Goal: Information Seeking & Learning: Stay updated

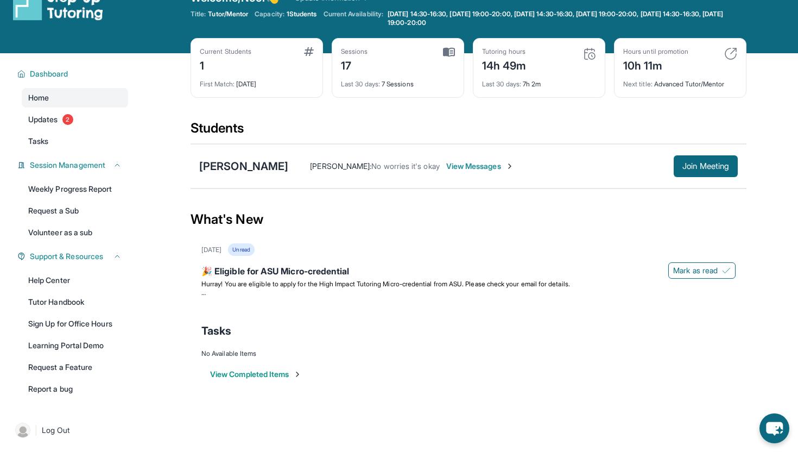
scroll to position [24, 0]
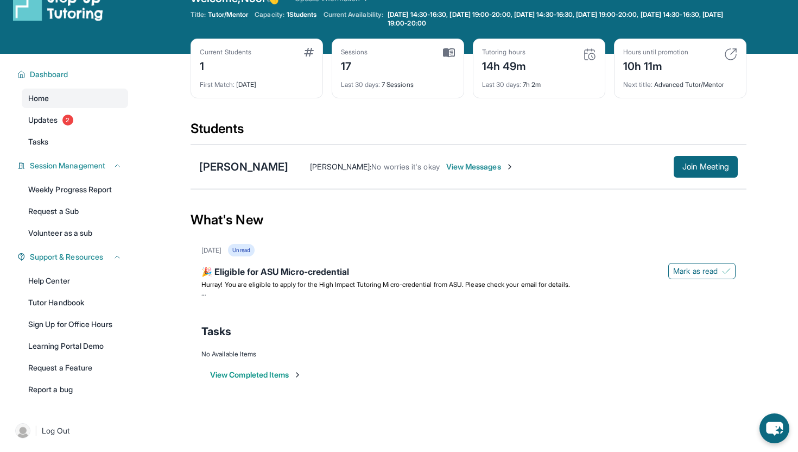
click at [591, 52] on img at bounding box center [589, 54] width 13 height 13
click at [559, 401] on main "Current Students 1 First Match : 2 months ago Sessions 17 Last 30 days : 7 Sess…" at bounding box center [469, 230] width 556 height 352
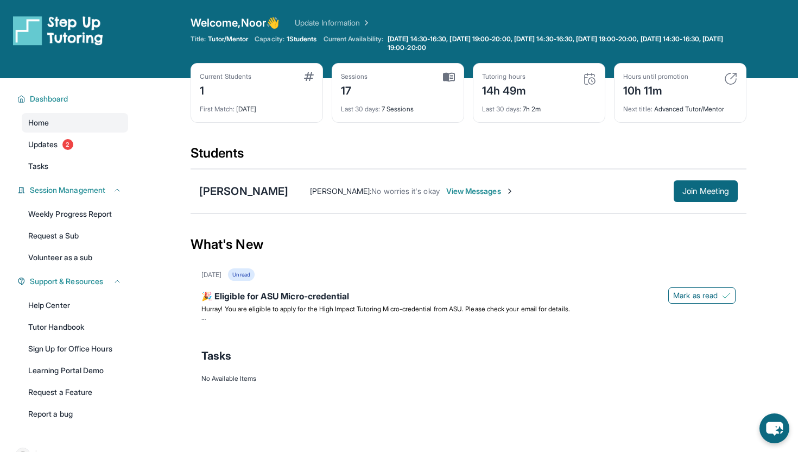
click at [446, 75] on img at bounding box center [449, 77] width 12 height 10
click at [71, 254] on link "Volunteer as a sub" at bounding box center [75, 258] width 106 height 20
click at [733, 77] on img at bounding box center [730, 78] width 13 height 13
click at [733, 74] on img at bounding box center [730, 78] width 13 height 13
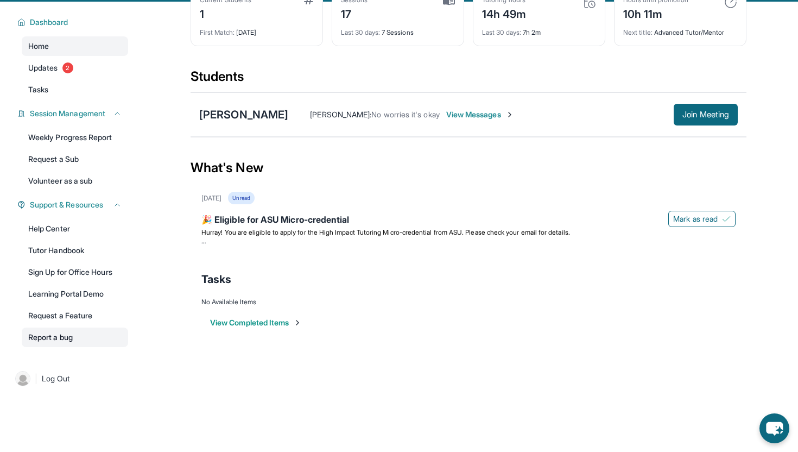
scroll to position [78, 0]
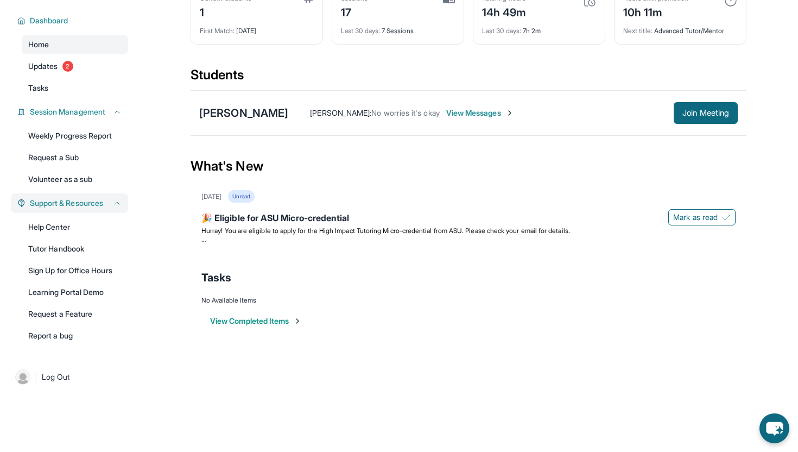
click at [78, 205] on span "Support & Resources" at bounding box center [66, 203] width 73 height 11
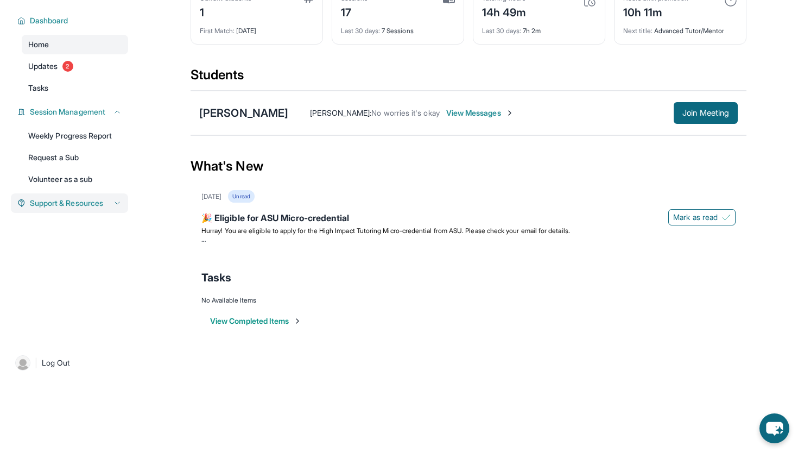
click at [78, 205] on span "Support & Resources" at bounding box center [66, 203] width 73 height 11
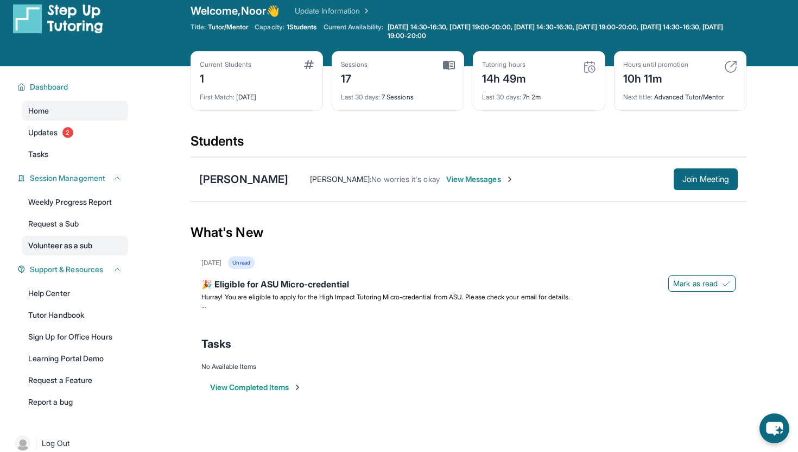
scroll to position [8, 0]
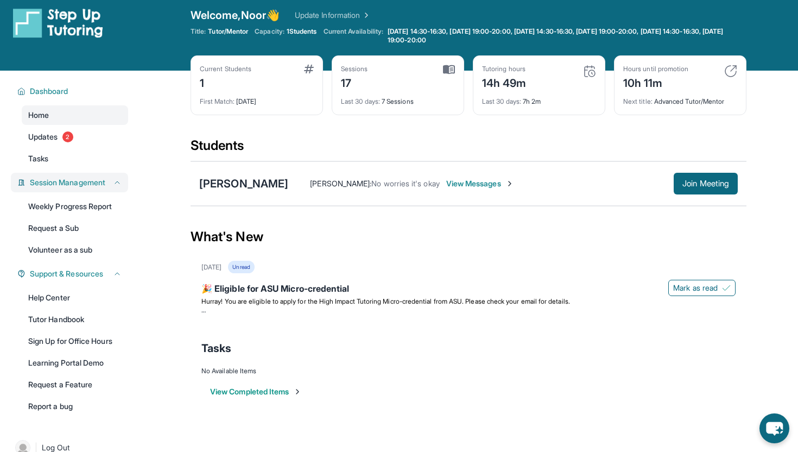
click at [99, 177] on span "Session Management" at bounding box center [67, 182] width 75 height 11
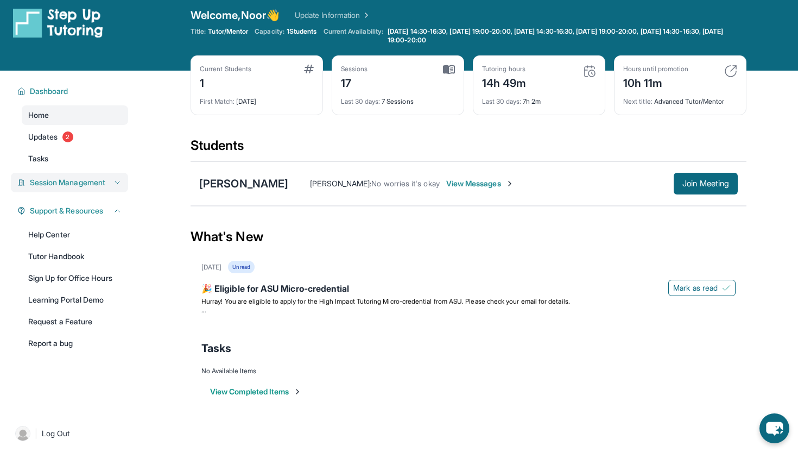
click at [99, 177] on span "Session Management" at bounding box center [67, 182] width 75 height 11
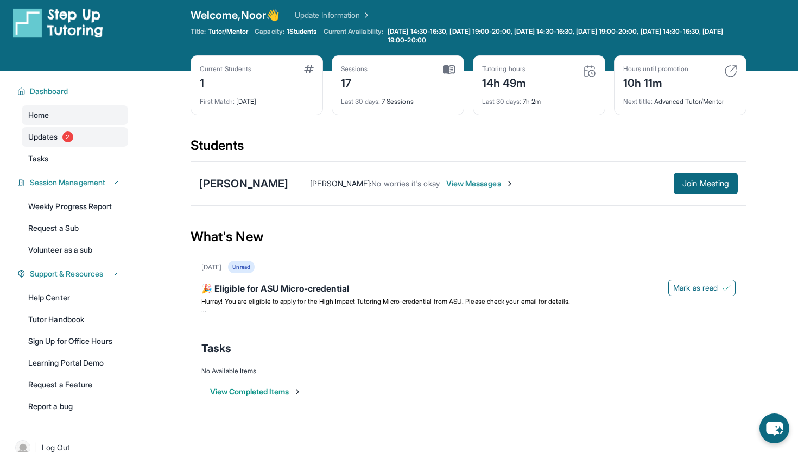
click at [66, 142] on link "Updates 2" at bounding box center [75, 137] width 106 height 20
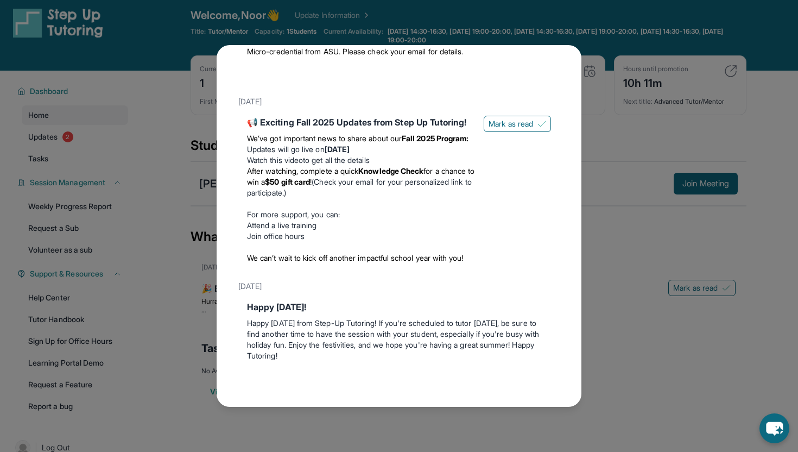
scroll to position [138, 0]
click at [610, 256] on div "Updates September 15th 🎉 Eligible for ASU Micro-credential Hurray! You are elig…" at bounding box center [399, 226] width 798 height 452
